Goal: Task Accomplishment & Management: Manage account settings

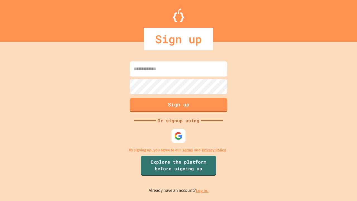
click at [202, 190] on link "Log in." at bounding box center [202, 190] width 13 height 6
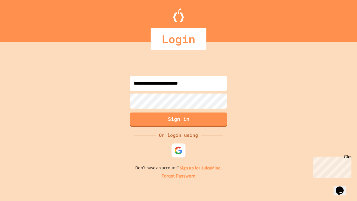
type input "**********"
